Goal: Check status: Check status

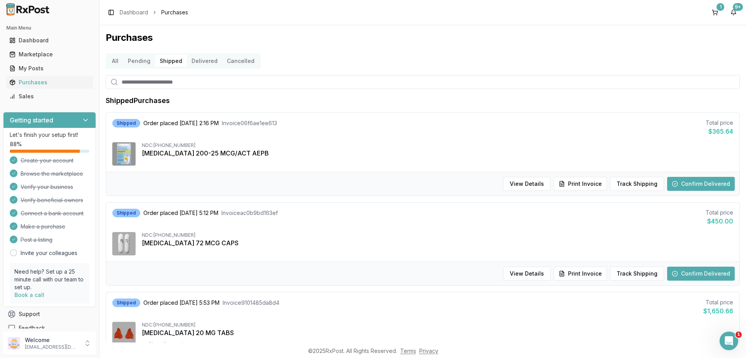
click at [190, 61] on button "Delivered" at bounding box center [204, 61] width 35 height 12
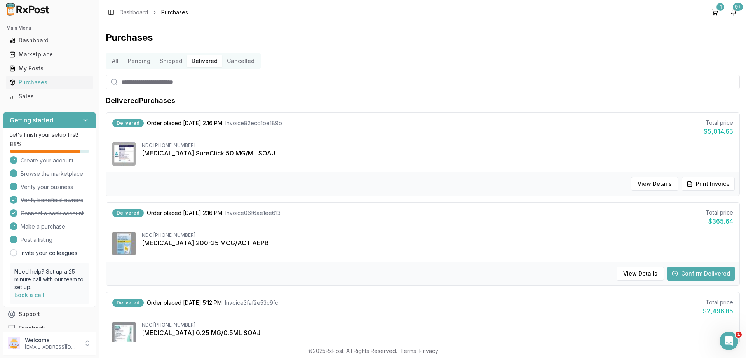
click at [169, 62] on button "Shipped" at bounding box center [171, 61] width 32 height 12
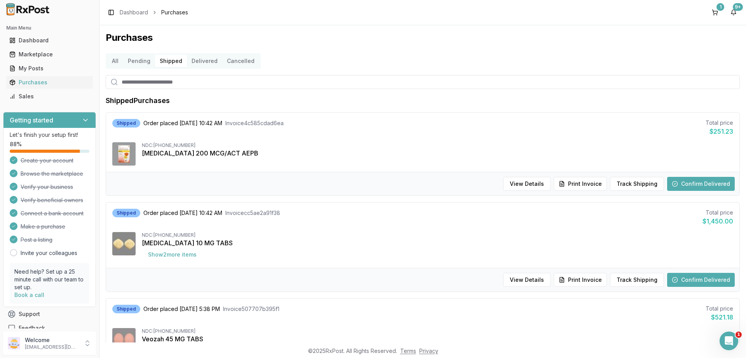
click at [191, 60] on button "Delivered" at bounding box center [204, 61] width 35 height 12
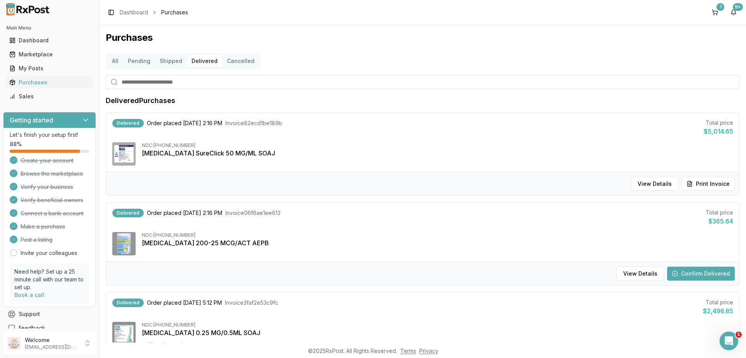
scroll to position [47, 0]
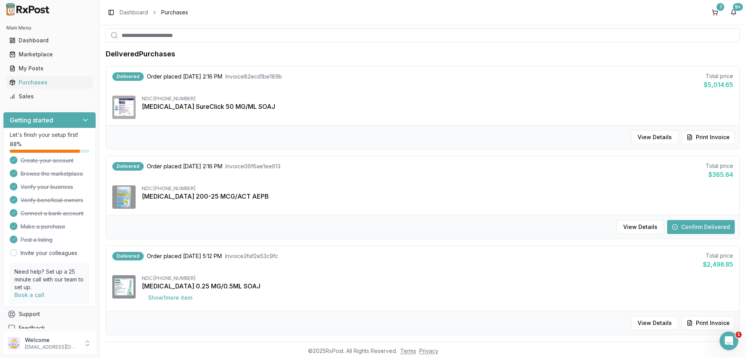
click at [690, 223] on button "Confirm Delivered" at bounding box center [701, 227] width 68 height 14
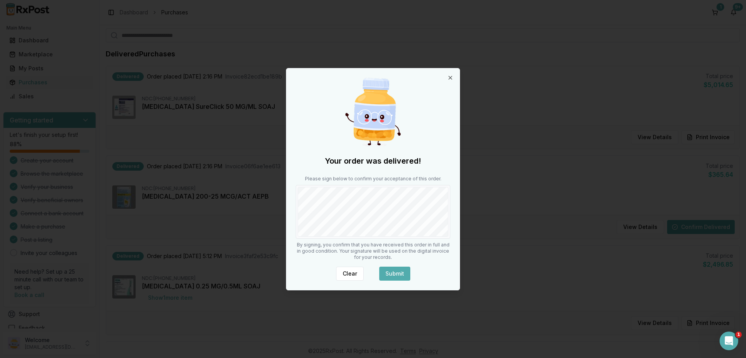
click at [388, 273] on button "Submit" at bounding box center [394, 273] width 31 height 14
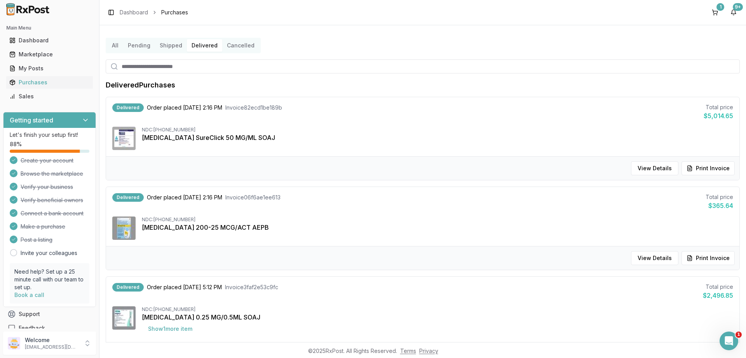
scroll to position [0, 0]
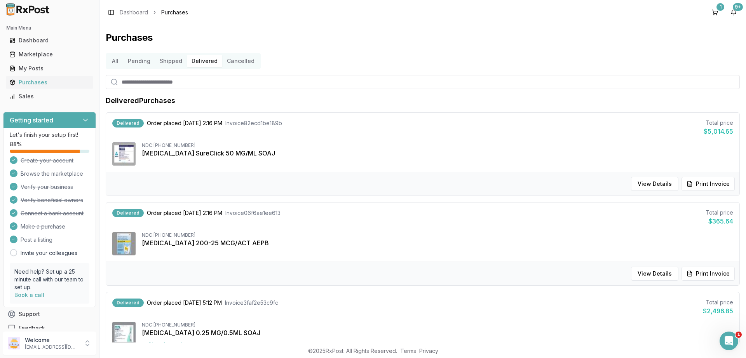
click at [165, 59] on button "Shipped" at bounding box center [171, 61] width 32 height 12
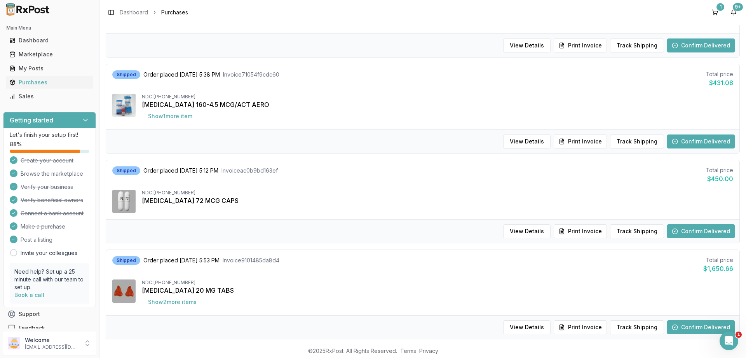
scroll to position [551, 0]
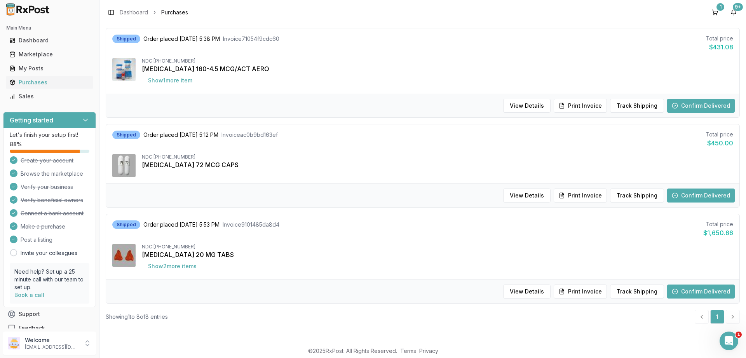
click at [702, 196] on button "Confirm Delivered" at bounding box center [701, 195] width 68 height 14
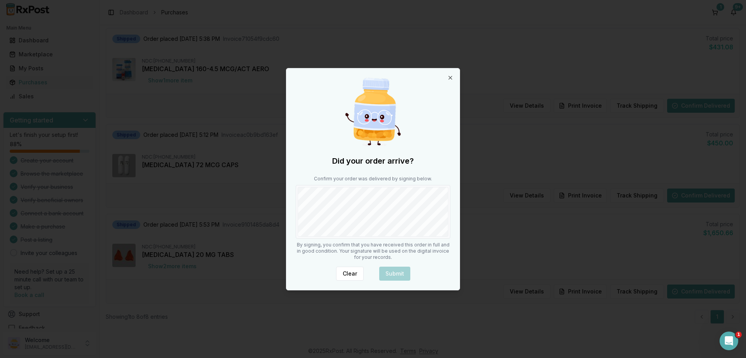
click at [474, 225] on body "Main Menu Dashboard Marketplace My Posts Purchases Sales Getting started Let's …" at bounding box center [373, 179] width 746 height 358
click at [391, 276] on button "Submit" at bounding box center [394, 273] width 31 height 14
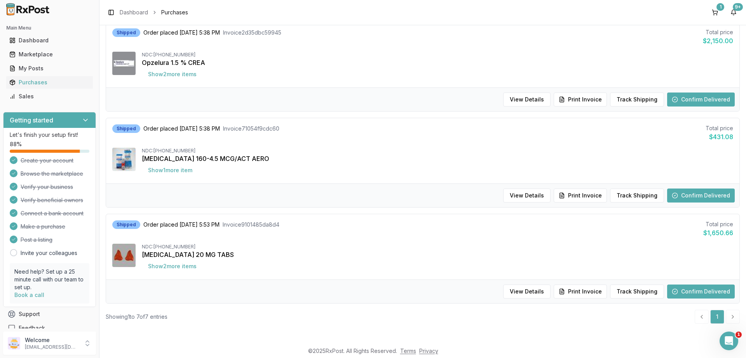
click at [694, 290] on button "Confirm Delivered" at bounding box center [701, 291] width 68 height 14
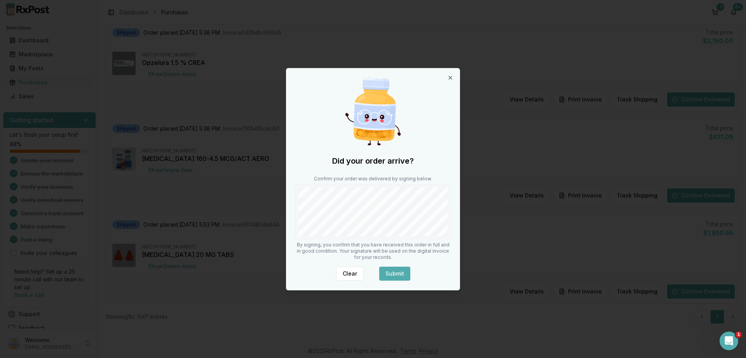
click at [393, 273] on button "Submit" at bounding box center [394, 273] width 31 height 14
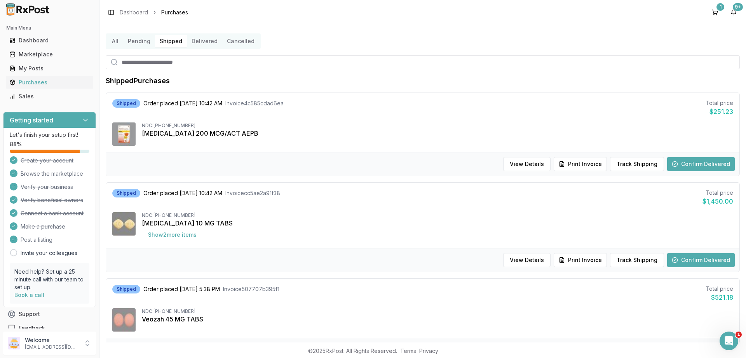
scroll to position [0, 0]
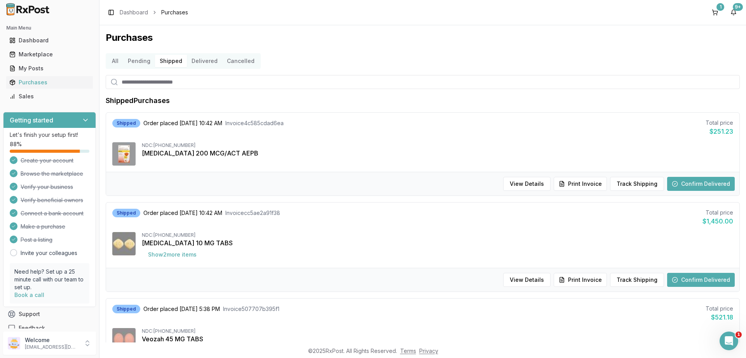
click at [206, 61] on button "Delivered" at bounding box center [204, 61] width 35 height 12
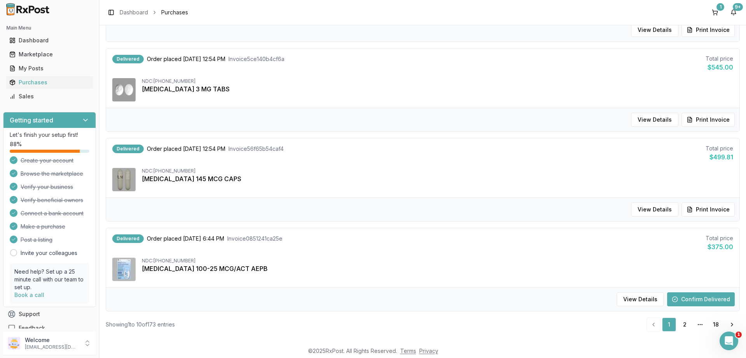
scroll to position [699, 0]
click at [692, 299] on button "Confirm Delivered" at bounding box center [701, 298] width 68 height 14
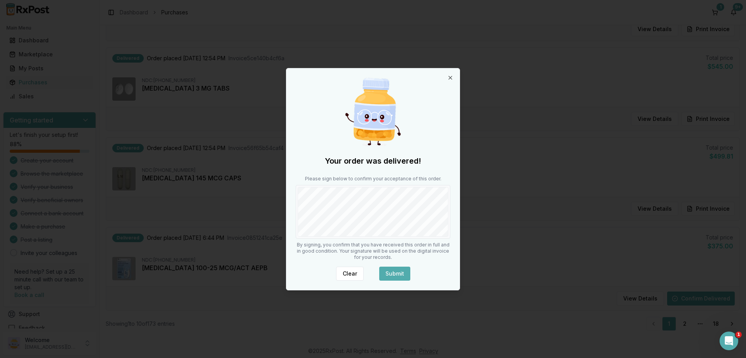
click at [400, 269] on button "Submit" at bounding box center [394, 273] width 31 height 14
